Goal: Answer question/provide support: Share knowledge or assist other users

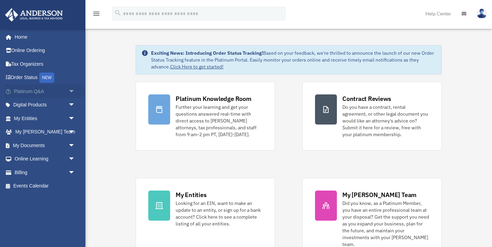
click at [35, 90] on link "Platinum Q&A arrow_drop_down" at bounding box center [45, 91] width 81 height 14
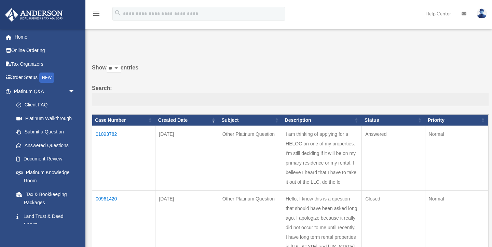
click at [112, 133] on td "01093782" at bounding box center [123, 158] width 63 height 65
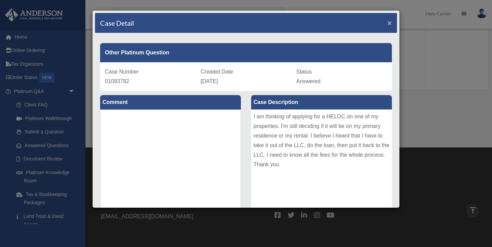
click at [388, 24] on span "×" at bounding box center [389, 23] width 4 height 8
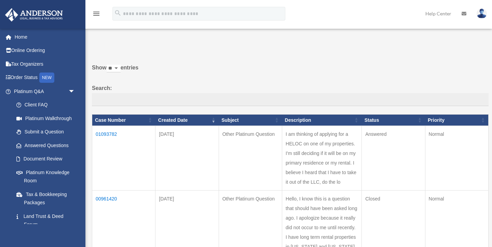
click at [484, 12] on img at bounding box center [482, 14] width 10 height 10
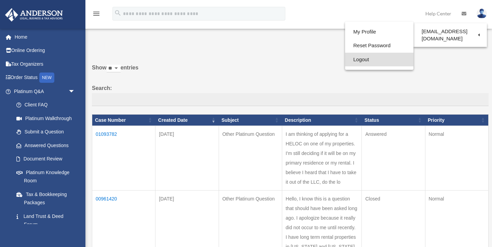
click at [359, 58] on link "Logout" at bounding box center [379, 60] width 68 height 14
